Goal: Understand process/instructions: Learn how to perform a task or action

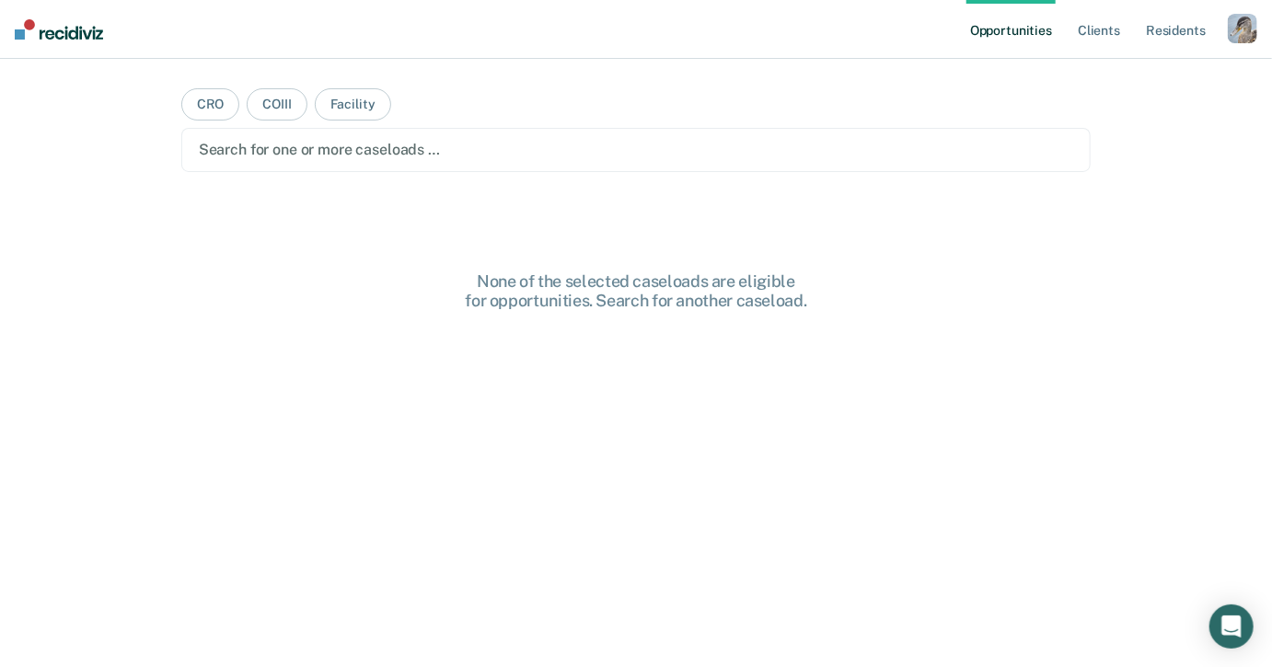
click at [1248, 29] on div "button" at bounding box center [1241, 28] width 29 height 29
click at [1134, 68] on link "Profile" at bounding box center [1168, 75] width 148 height 16
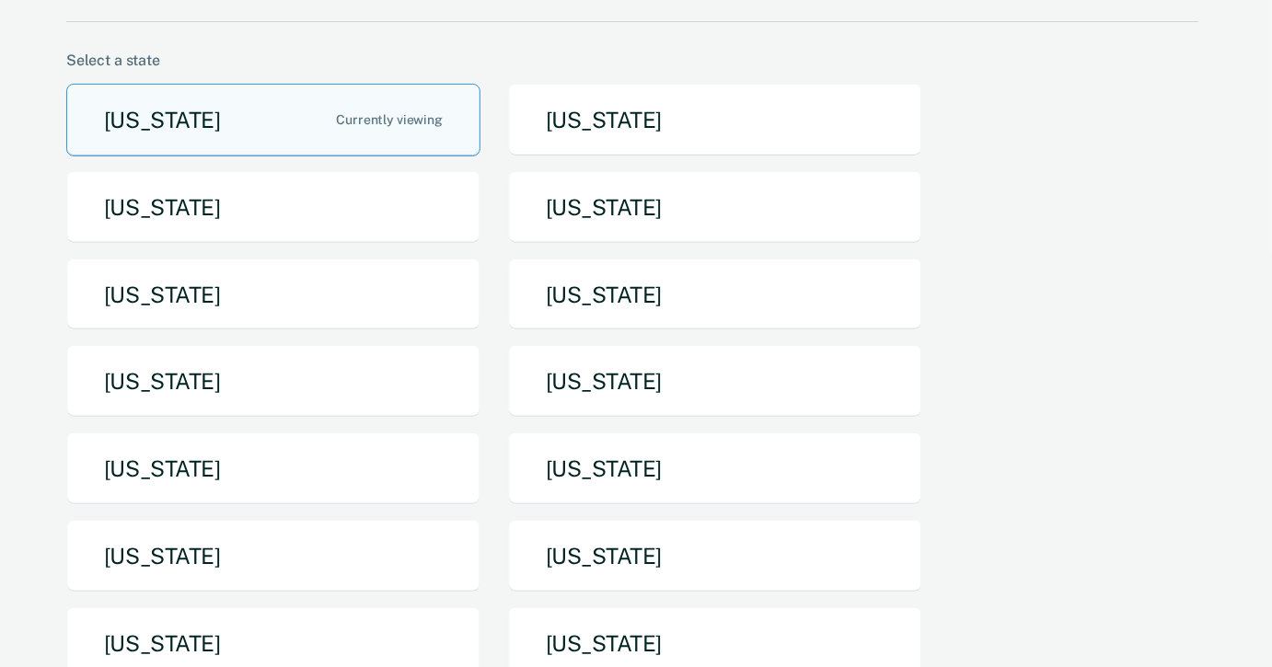
scroll to position [274, 0]
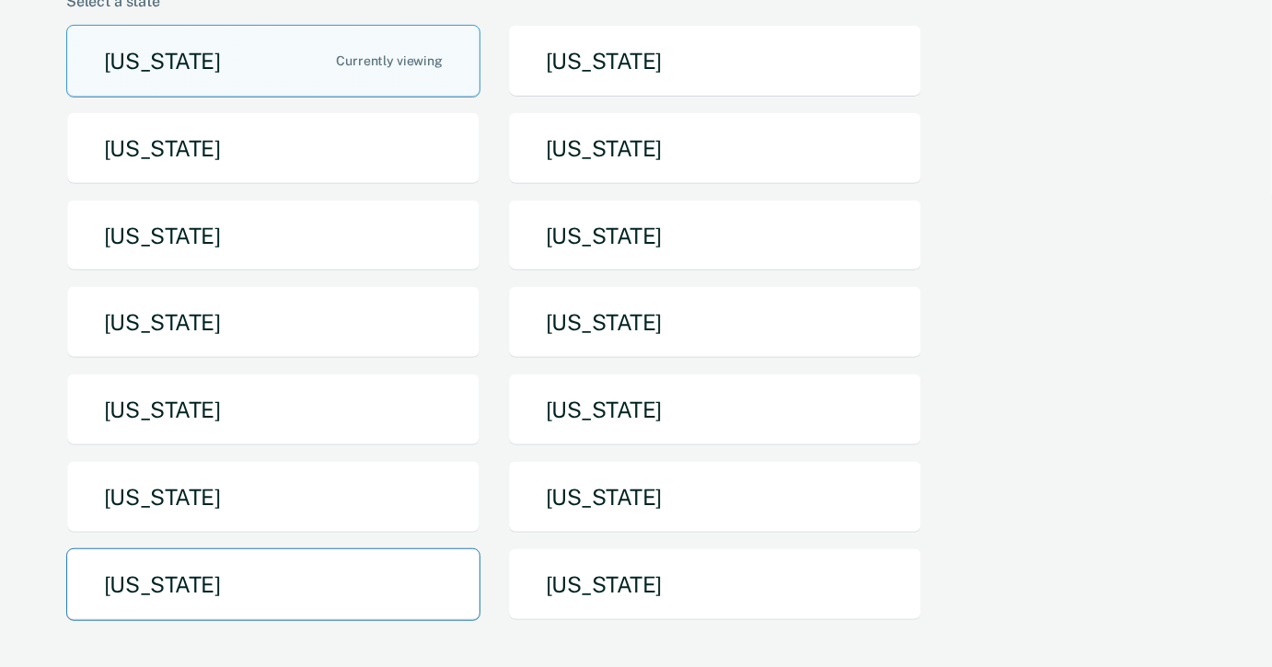
click at [399, 548] on button "[US_STATE]" at bounding box center [273, 584] width 414 height 73
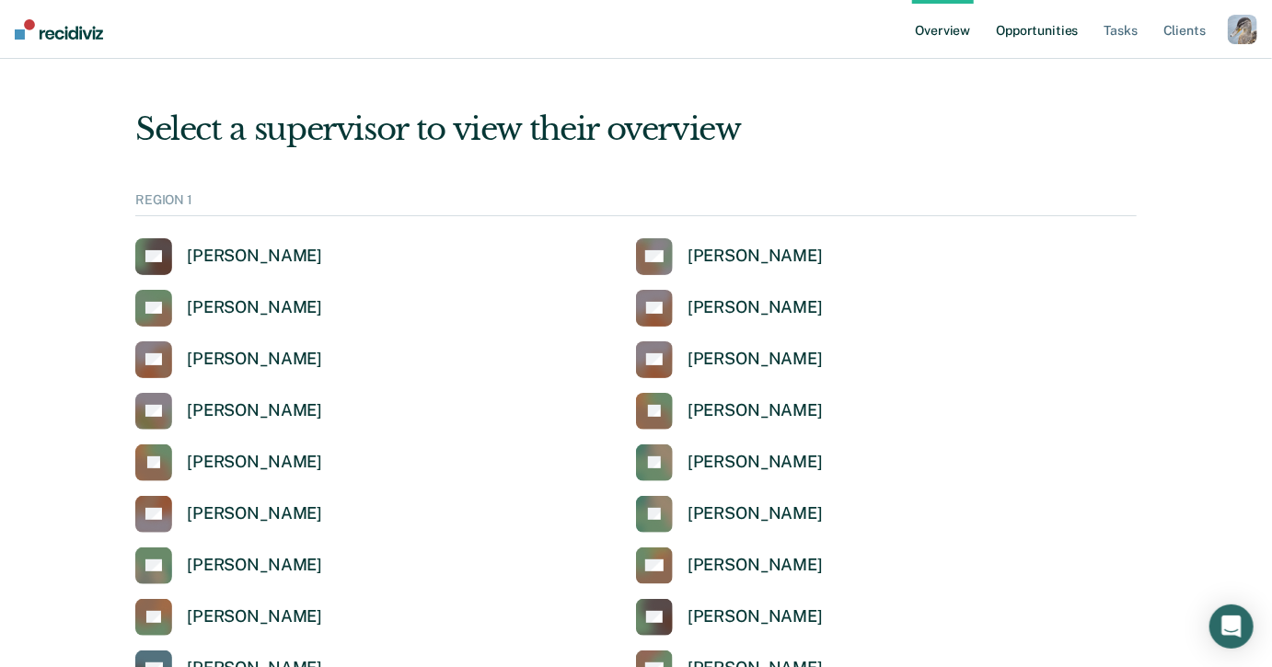
click at [1077, 29] on link "Opportunities" at bounding box center [1036, 29] width 89 height 59
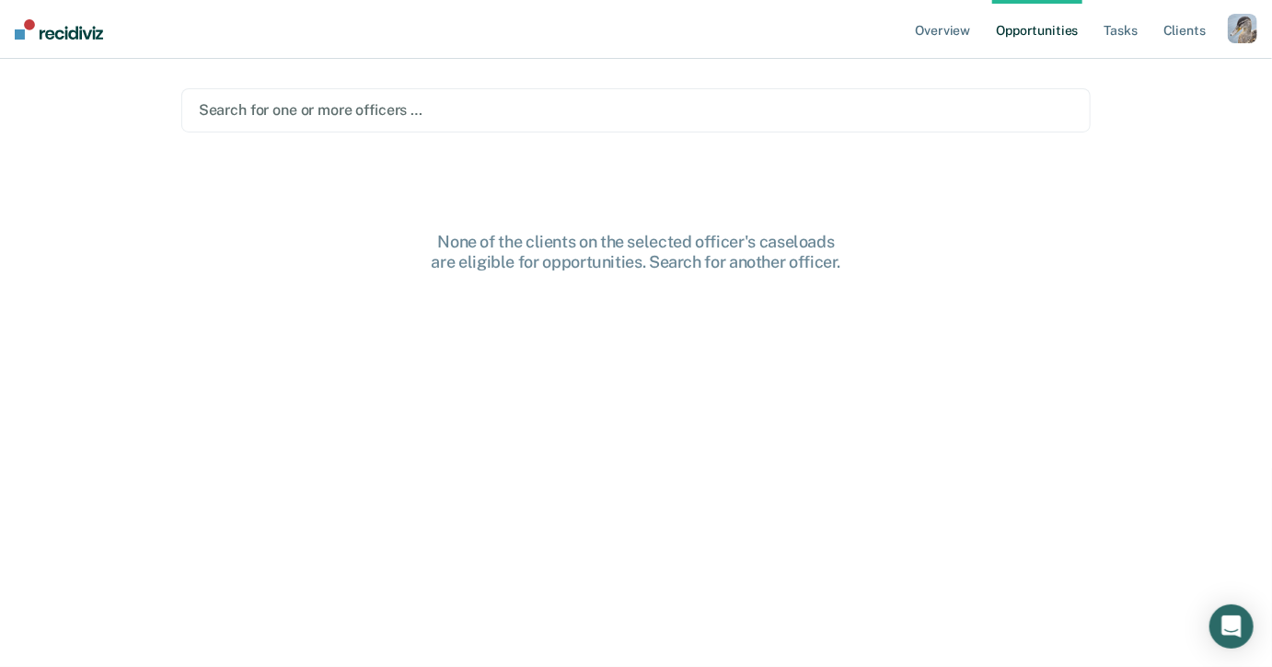
click at [726, 119] on div at bounding box center [636, 109] width 875 height 21
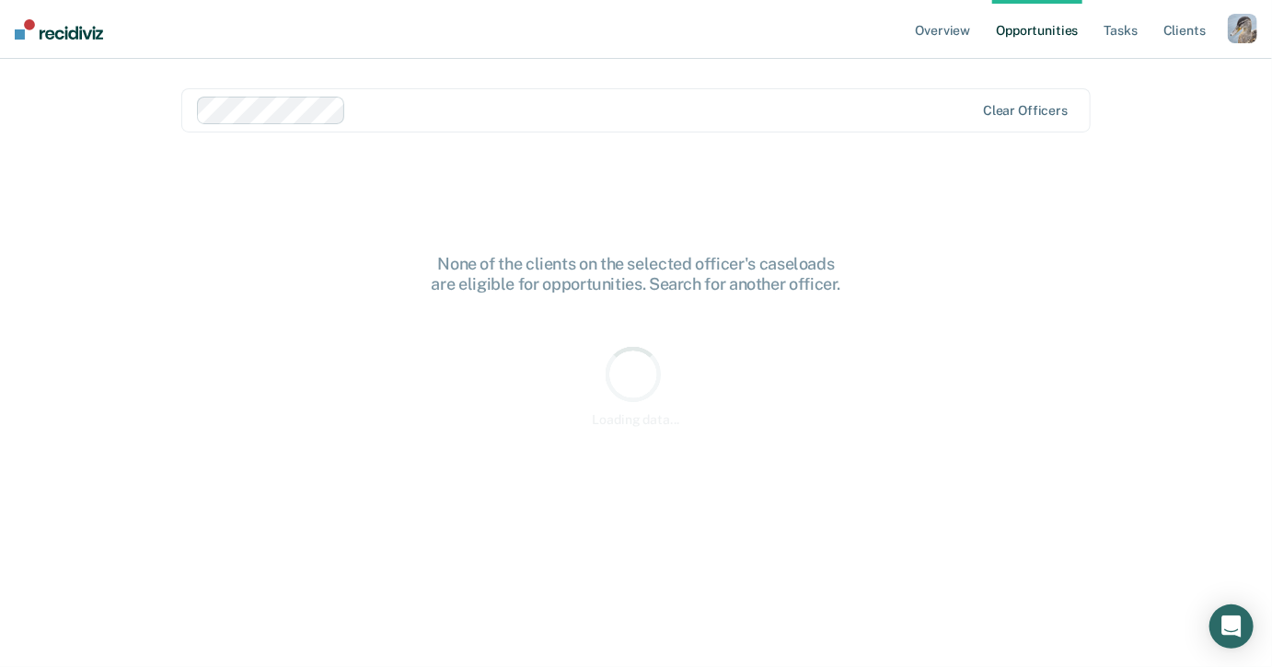
click at [758, 55] on nav "Overview Opportunities Tasks Client s Profile How it works Log Out" at bounding box center [636, 29] width 1272 height 59
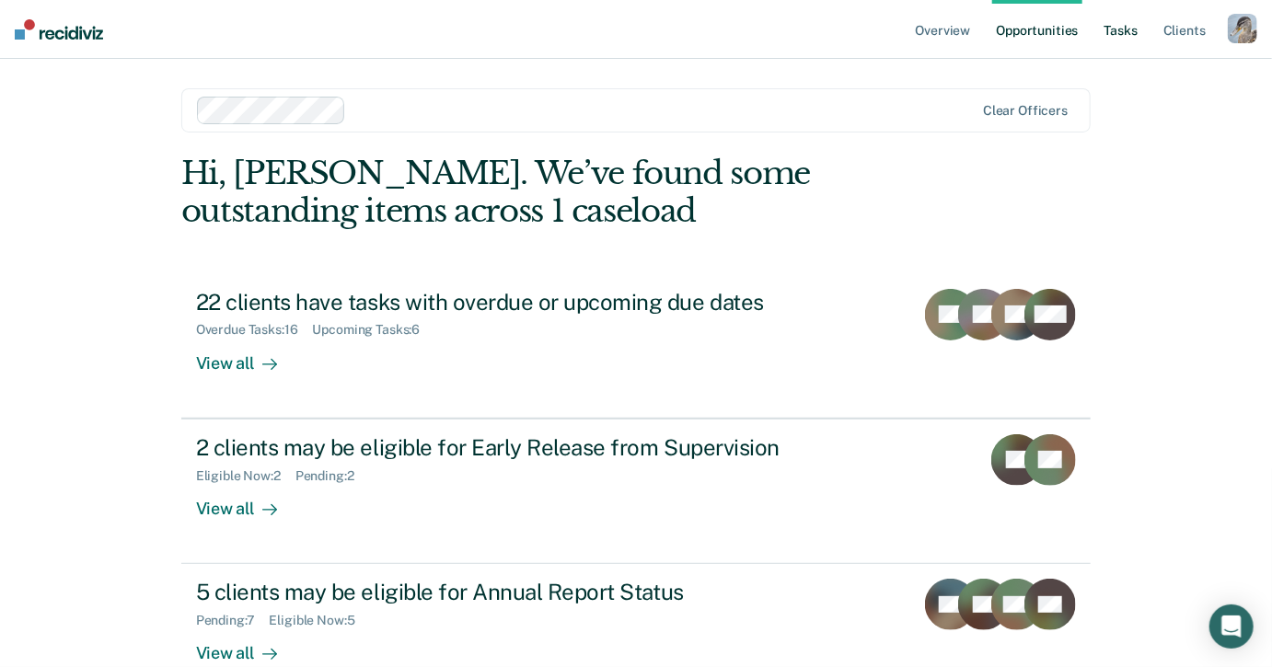
click at [1127, 17] on link "Tasks" at bounding box center [1120, 29] width 40 height 59
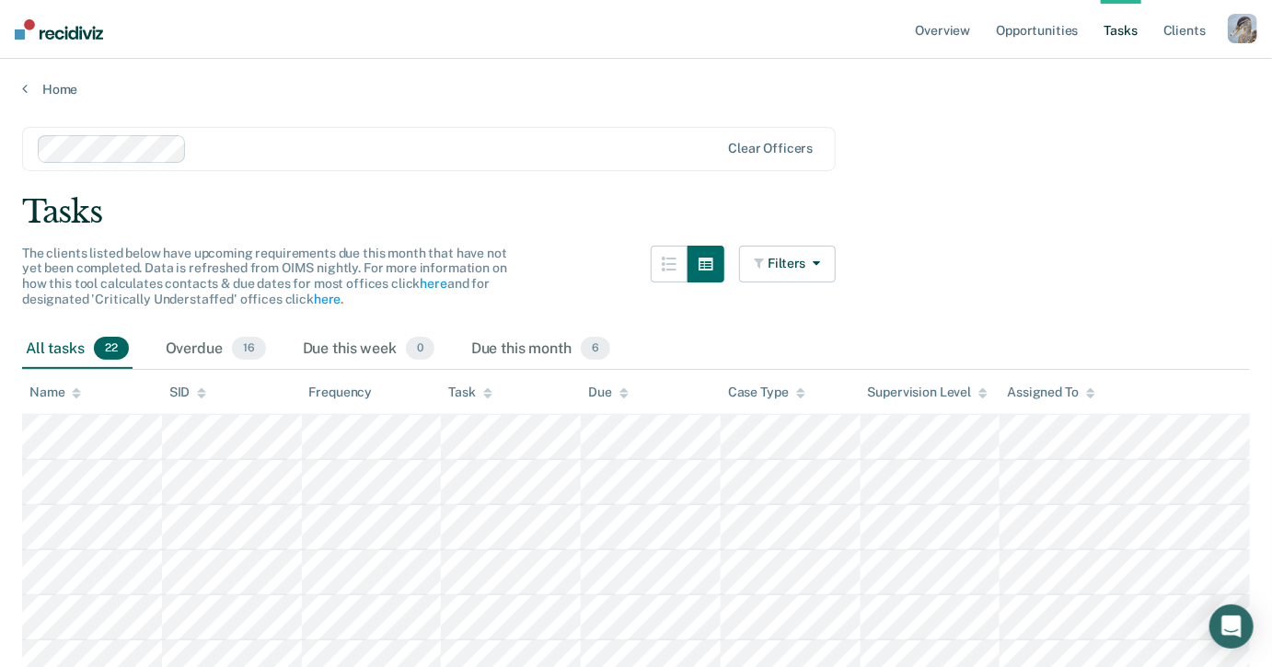
click at [1238, 43] on div "button" at bounding box center [1241, 28] width 29 height 29
click at [1150, 98] on link "How it works" at bounding box center [1168, 98] width 148 height 16
